Goal: Task Accomplishment & Management: Use online tool/utility

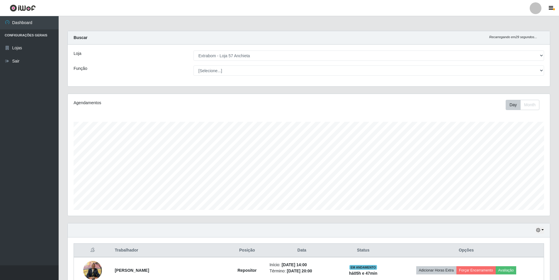
select select "470"
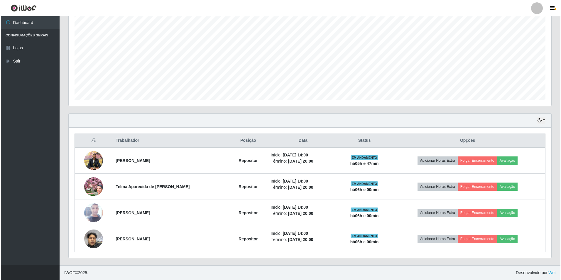
scroll to position [122, 483]
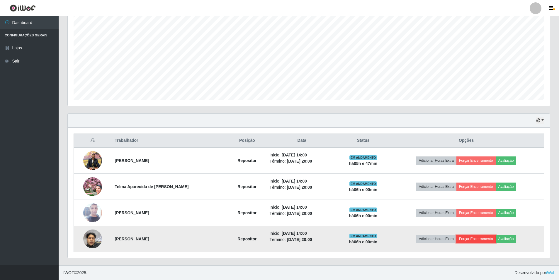
click at [468, 237] on button "Forçar Encerramento" at bounding box center [476, 239] width 39 height 8
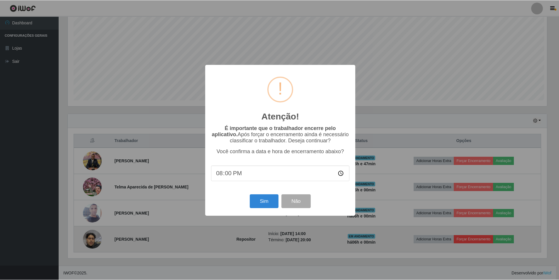
scroll to position [122, 480]
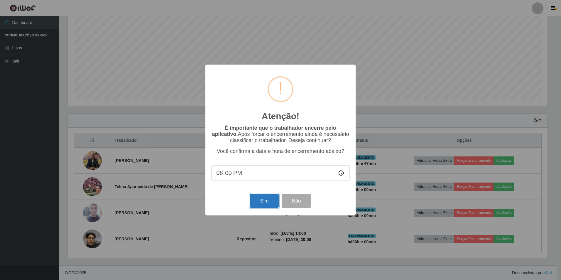
click at [262, 207] on button "Sim" at bounding box center [264, 201] width 28 height 14
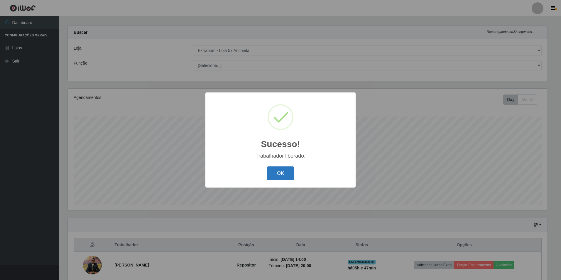
click at [283, 174] on button "OK" at bounding box center [280, 173] width 27 height 14
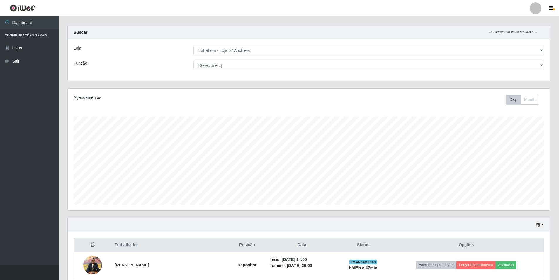
scroll to position [84, 0]
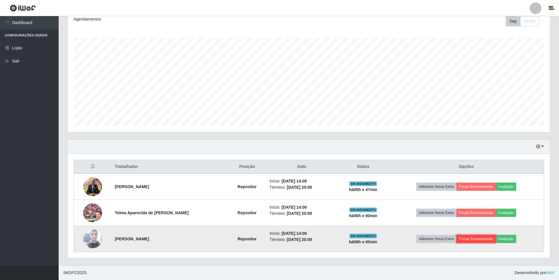
click at [473, 236] on button "Forçar Encerramento" at bounding box center [476, 239] width 39 height 8
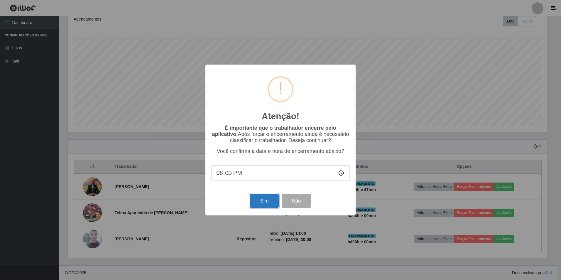
click at [258, 205] on button "Sim" at bounding box center [264, 201] width 28 height 14
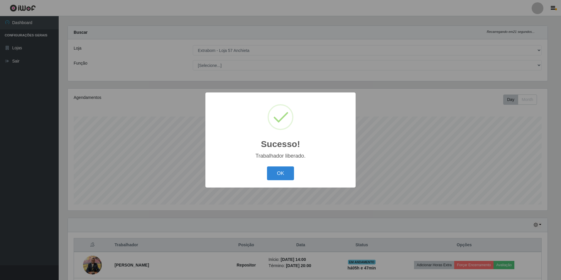
click at [281, 165] on div "OK Cancel" at bounding box center [280, 173] width 138 height 17
click at [279, 169] on button "OK" at bounding box center [280, 173] width 27 height 14
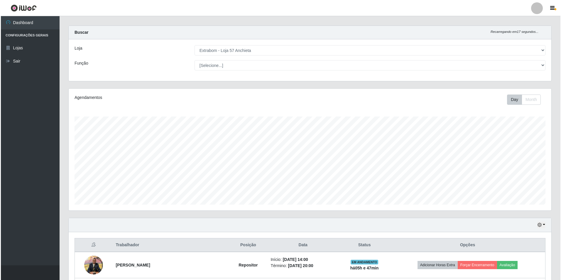
scroll to position [58, 0]
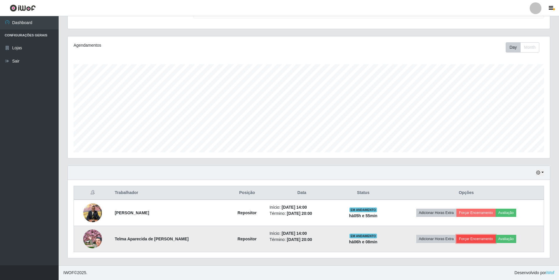
click at [472, 239] on button "Forçar Encerramento" at bounding box center [476, 239] width 39 height 8
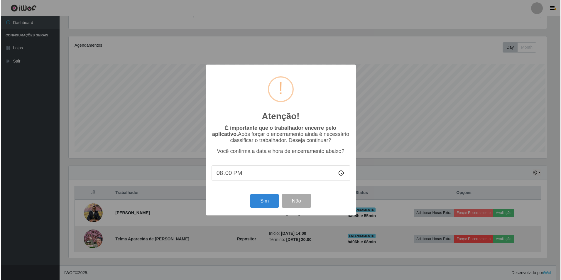
scroll to position [122, 480]
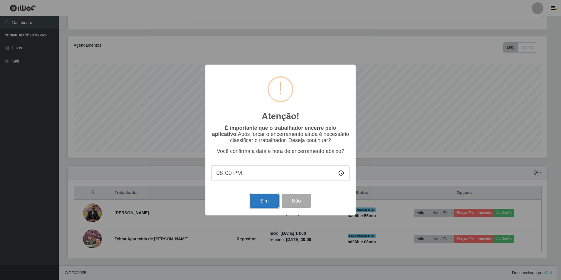
click at [266, 198] on button "Sim" at bounding box center [264, 201] width 28 height 14
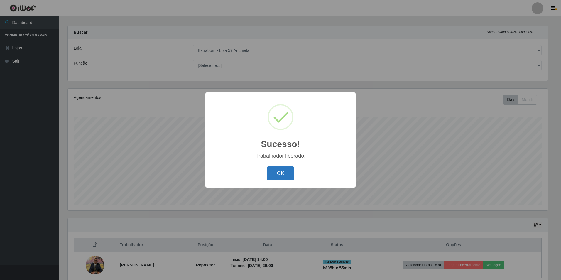
click at [276, 171] on button "OK" at bounding box center [280, 173] width 27 height 14
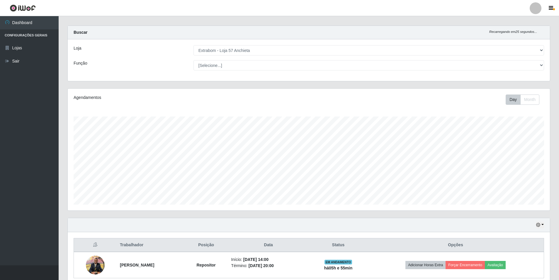
scroll to position [122, 483]
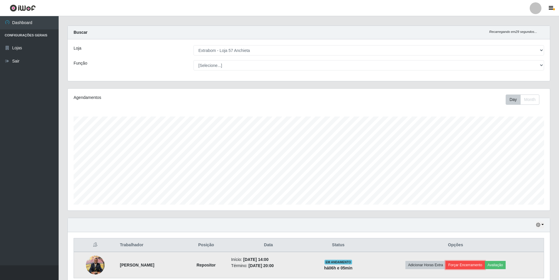
click at [465, 263] on button "Forçar Encerramento" at bounding box center [465, 265] width 39 height 8
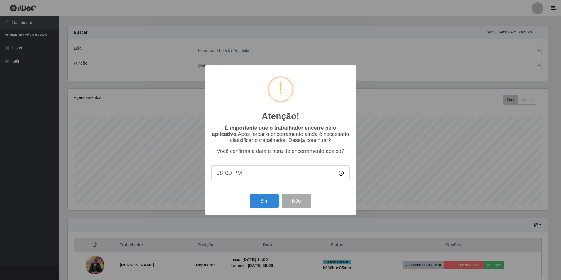
click at [228, 174] on input "20:00" at bounding box center [280, 173] width 138 height 16
type input "20:18"
click at [269, 205] on button "Sim" at bounding box center [264, 201] width 28 height 14
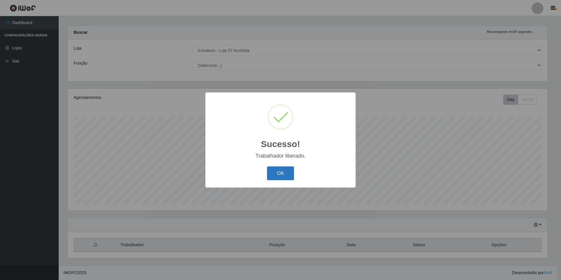
click at [276, 176] on button "OK" at bounding box center [280, 173] width 27 height 14
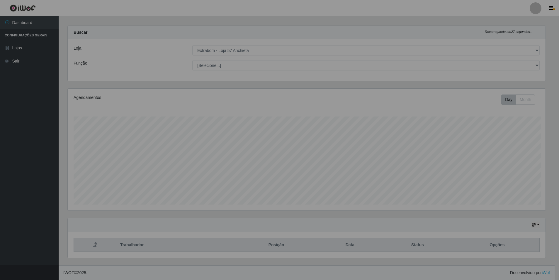
scroll to position [122, 483]
